Goal: Check status: Check status

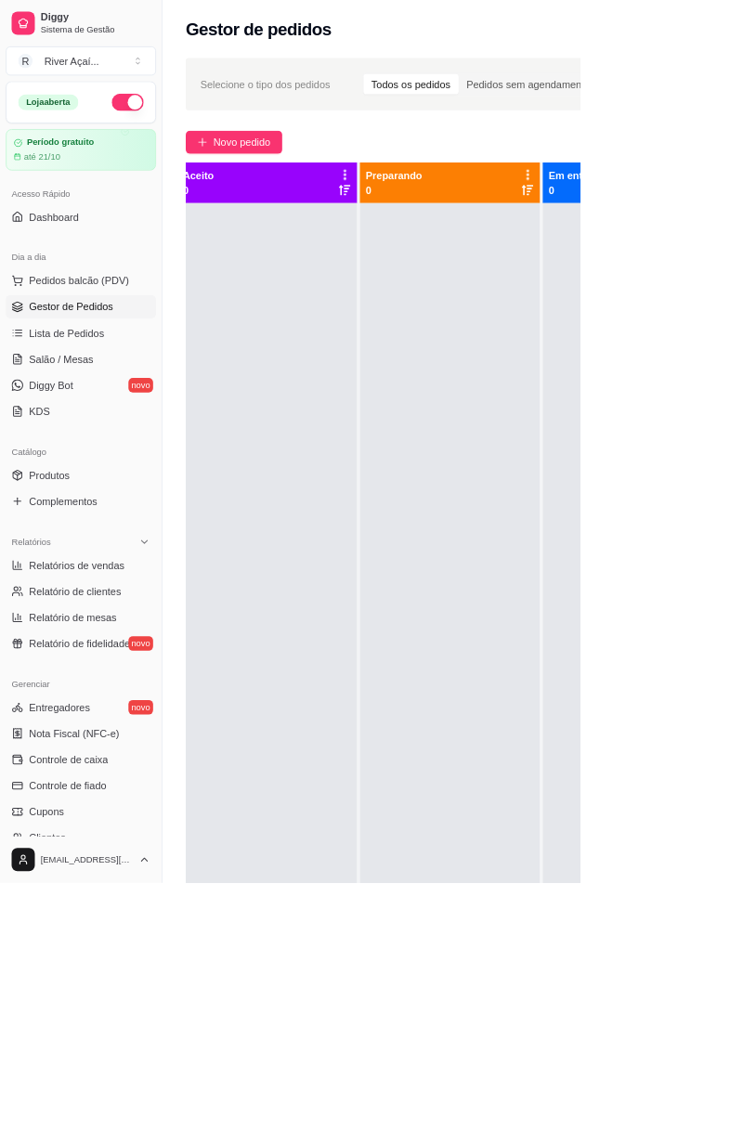
scroll to position [0, 251]
click at [56, 277] on span "Dashboard" at bounding box center [69, 277] width 64 height 19
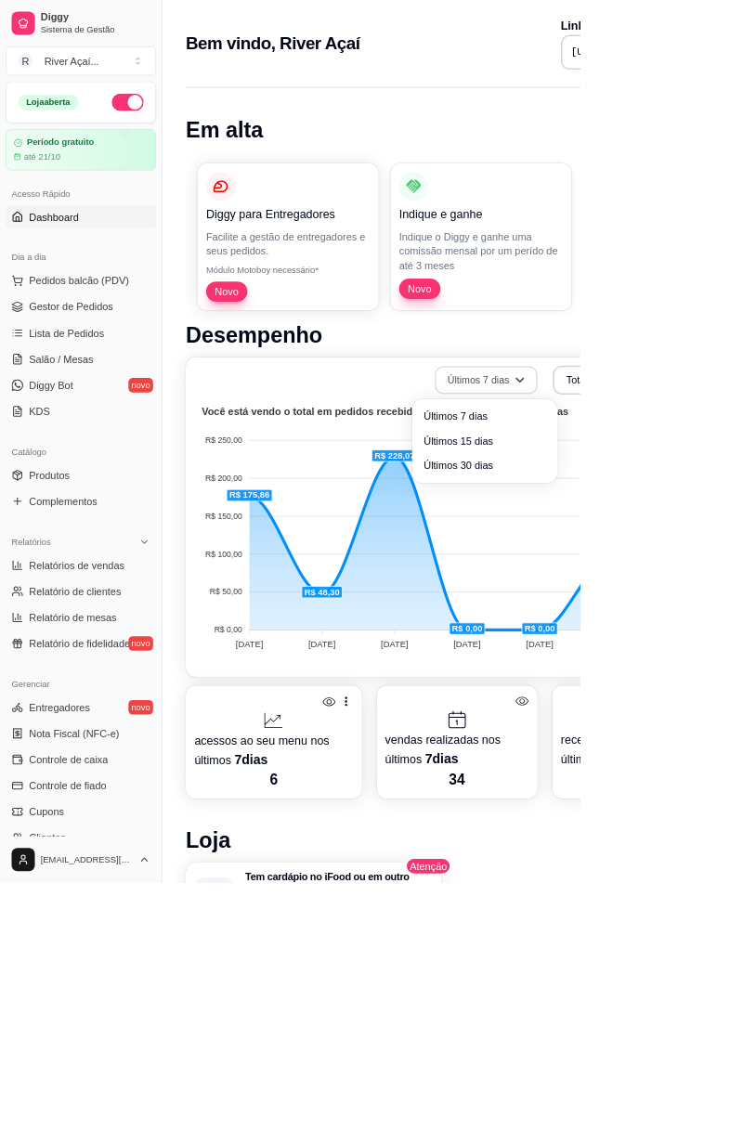
click at [640, 504] on button "Últimos 7 dias" at bounding box center [622, 487] width 132 height 36
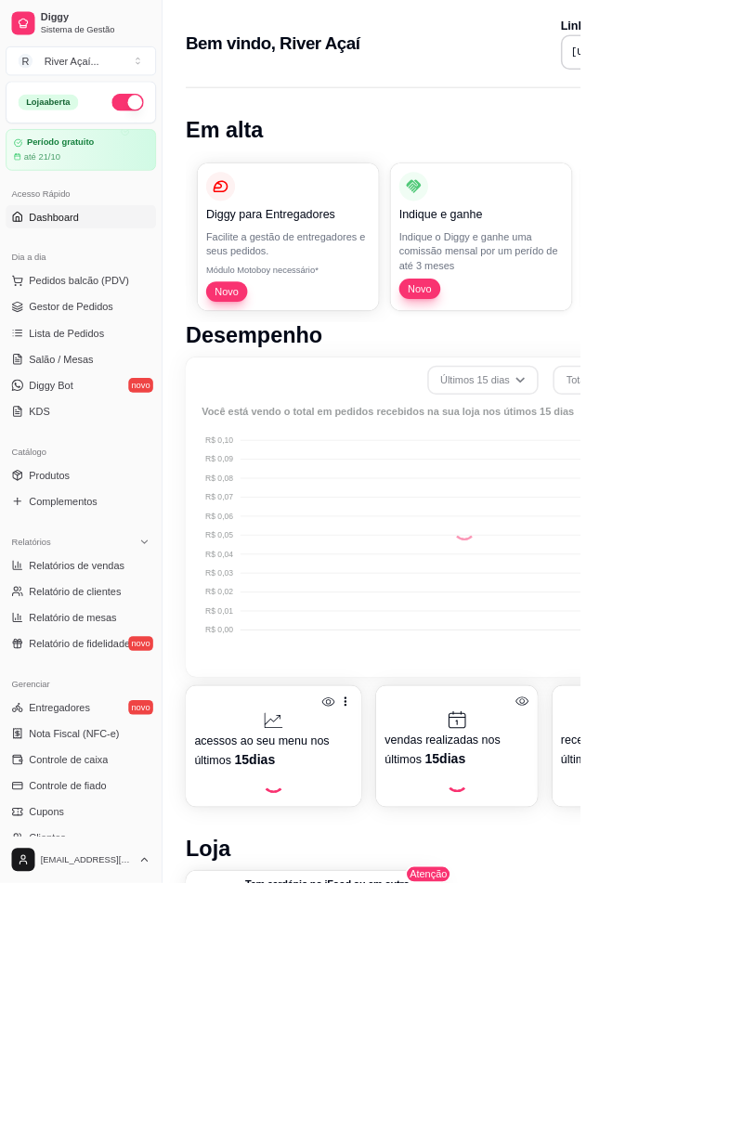
click at [627, 566] on span "Últimos 15 dias" at bounding box center [620, 562] width 149 height 18
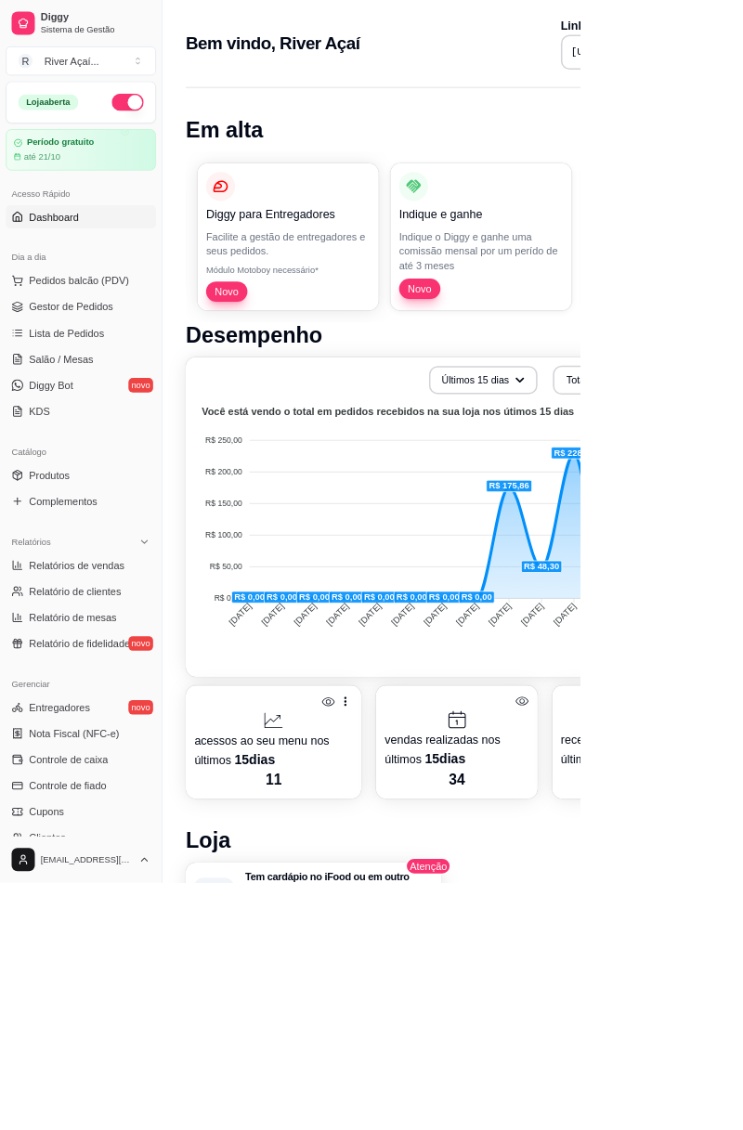
click at [640, 491] on button "Últimos 15 dias" at bounding box center [618, 487] width 138 height 36
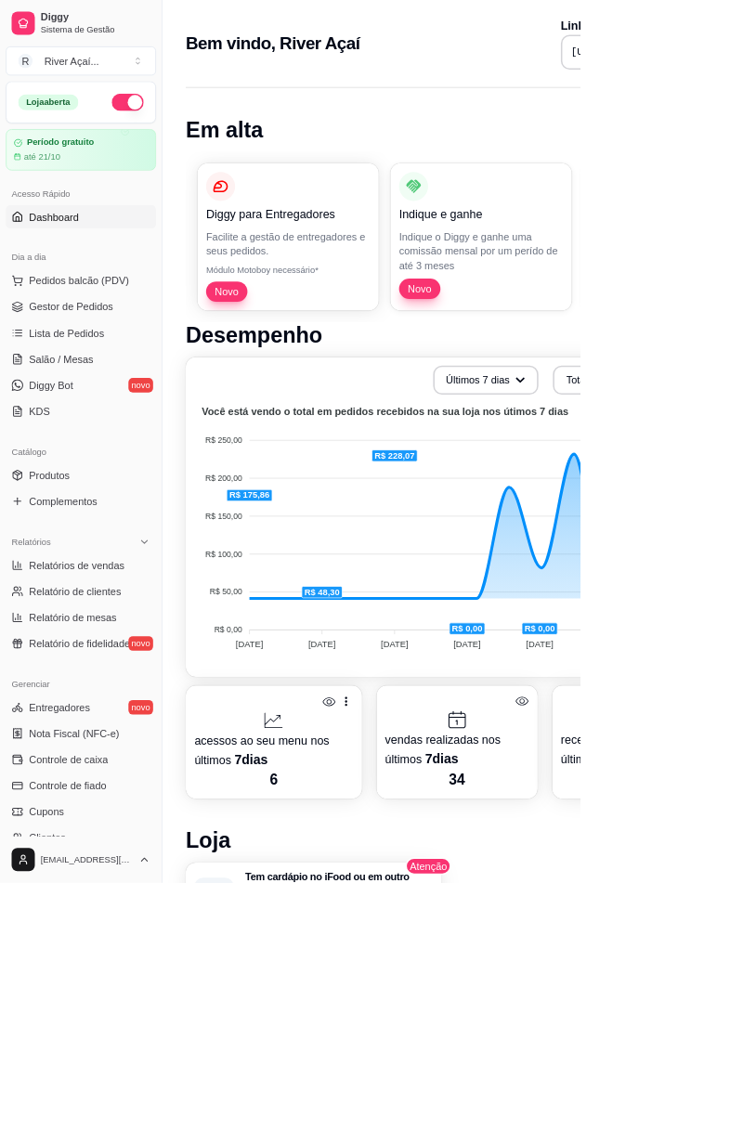
click at [620, 531] on span "Últimos 7 dias" at bounding box center [616, 532] width 149 height 18
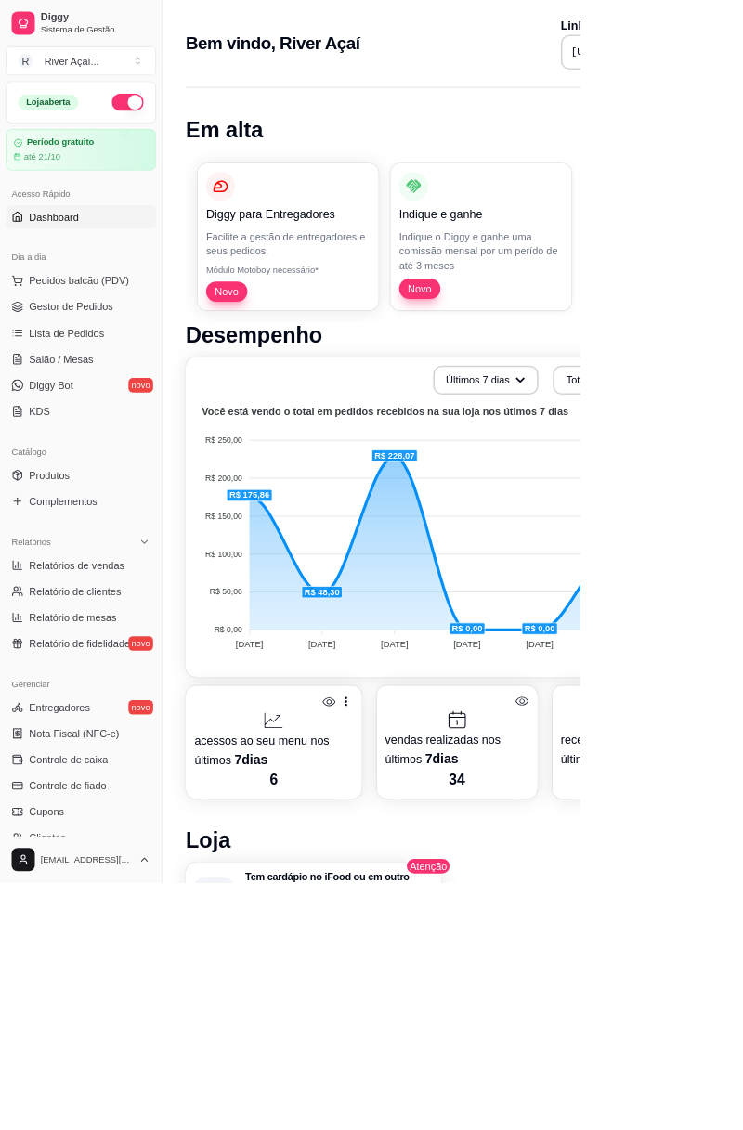
click at [516, 600] on foreignobject at bounding box center [579, 678] width 661 height 325
click at [742, 747] on foreignobject at bounding box center [579, 678] width 661 height 325
click at [694, 795] on foreignobject at bounding box center [579, 678] width 661 height 325
click at [742, 713] on foreignobject at bounding box center [579, 678] width 661 height 325
